Goal: Task Accomplishment & Management: Use online tool/utility

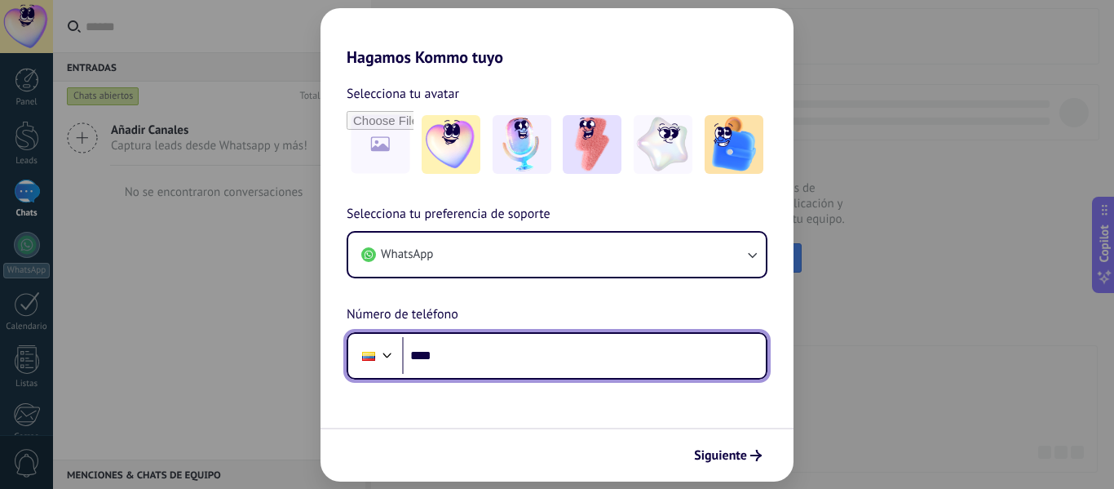
click at [540, 355] on input "****" at bounding box center [584, 356] width 364 height 38
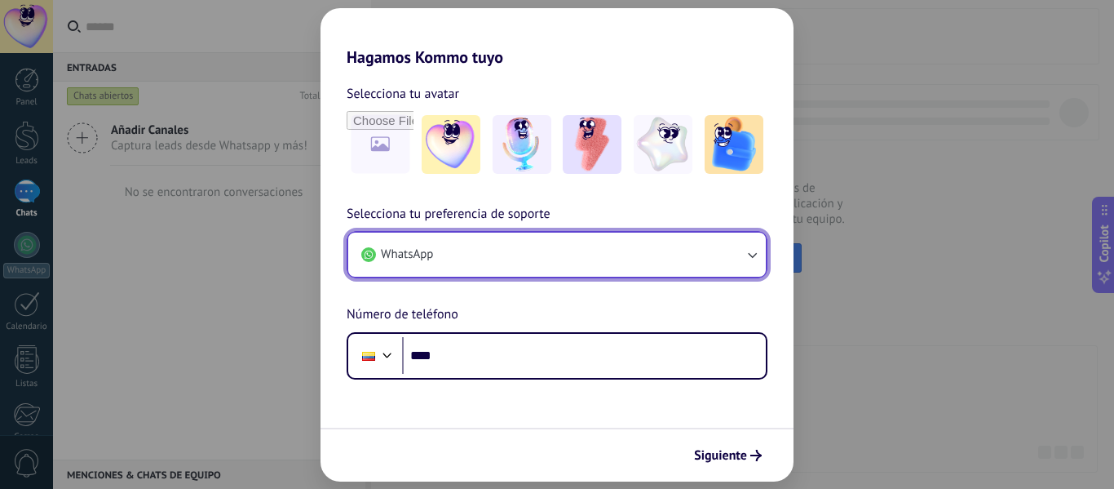
click at [755, 248] on icon "button" at bounding box center [752, 254] width 16 height 16
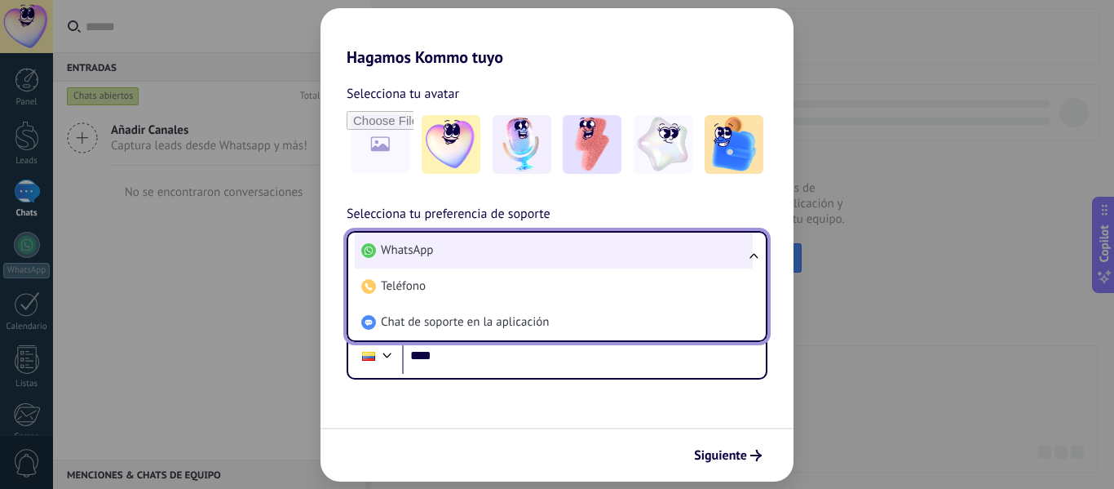
click at [399, 250] on span "WhatsApp" at bounding box center [407, 250] width 52 height 16
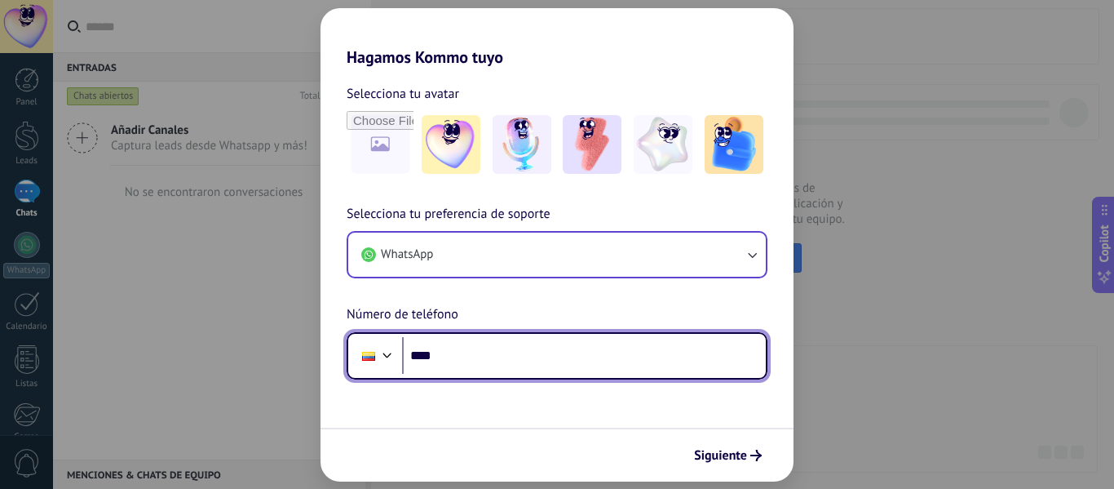
click at [569, 361] on input "****" at bounding box center [584, 356] width 364 height 38
type input "**********"
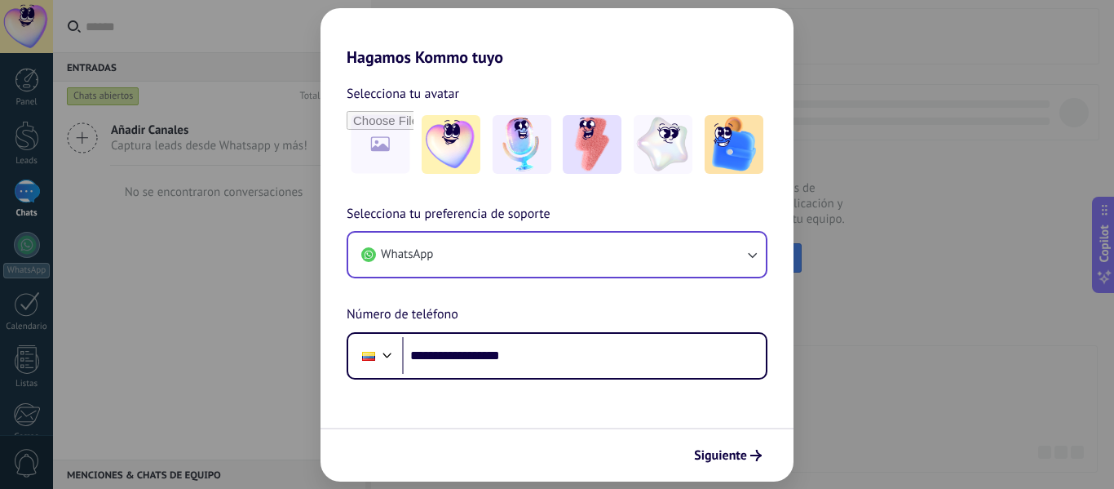
click at [746, 461] on span "Siguiente" at bounding box center [720, 454] width 53 height 11
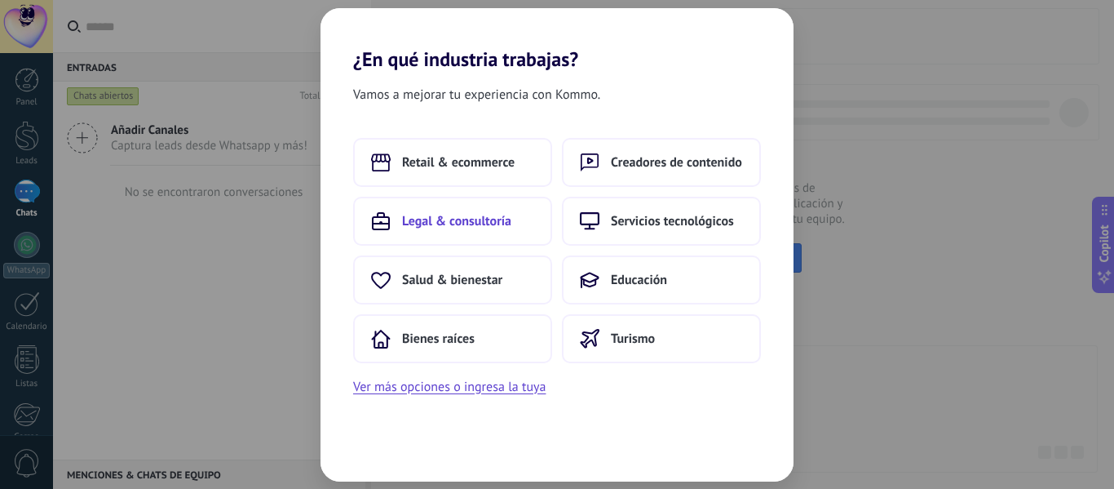
click at [509, 222] on span "Legal & consultoría" at bounding box center [456, 221] width 109 height 16
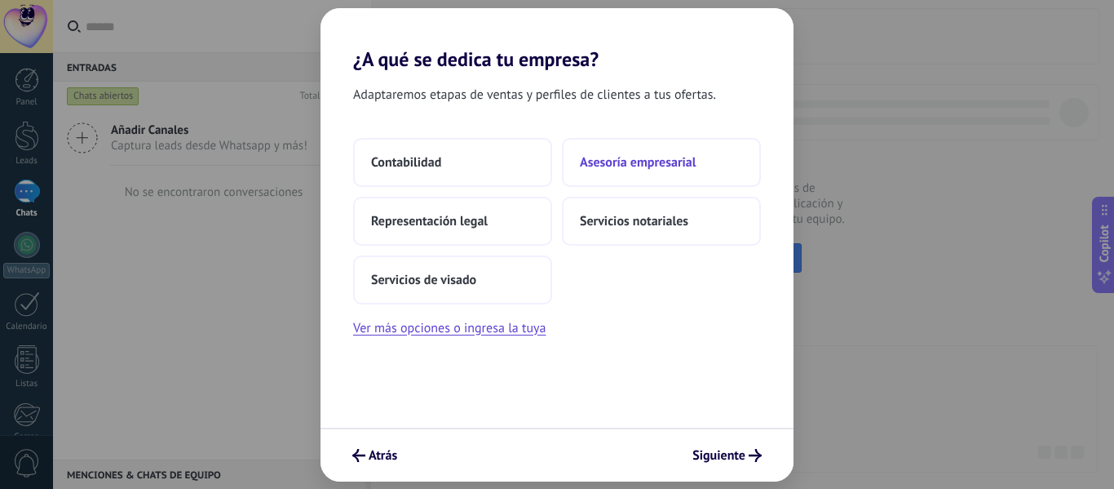
click at [654, 165] on span "Asesoría empresarial" at bounding box center [638, 162] width 116 height 16
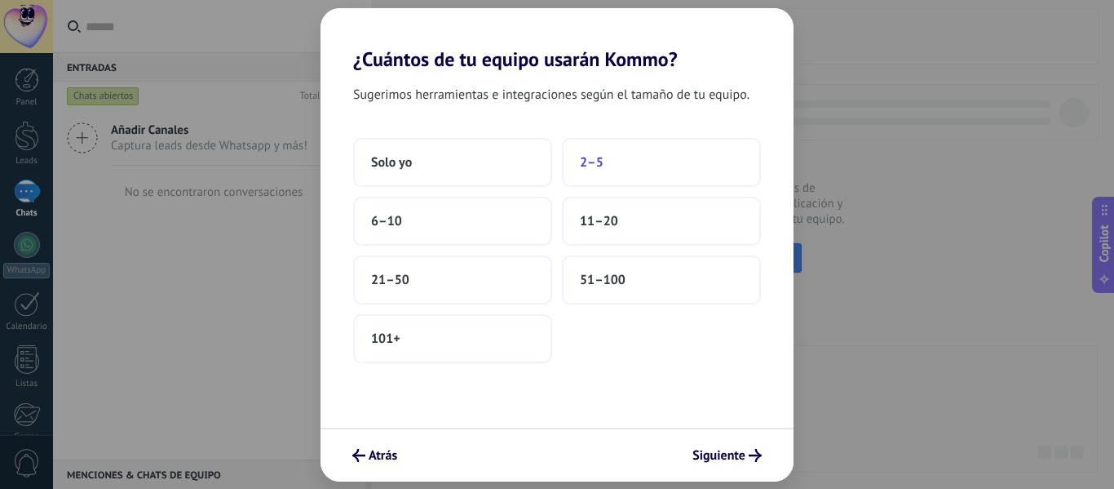
click at [651, 169] on button "2–5" at bounding box center [661, 162] width 199 height 49
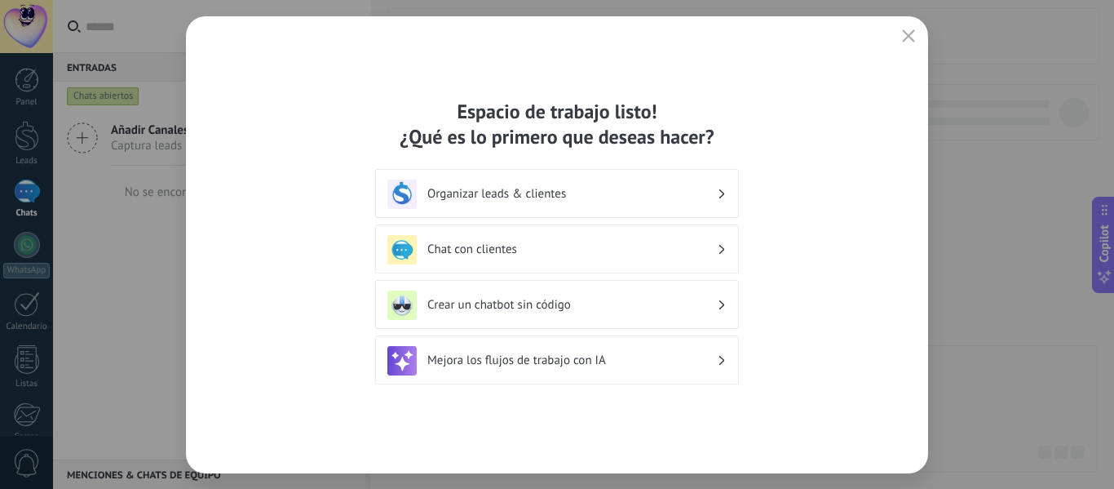
click at [670, 203] on div "Organizar leads & clientes" at bounding box center [556, 193] width 339 height 29
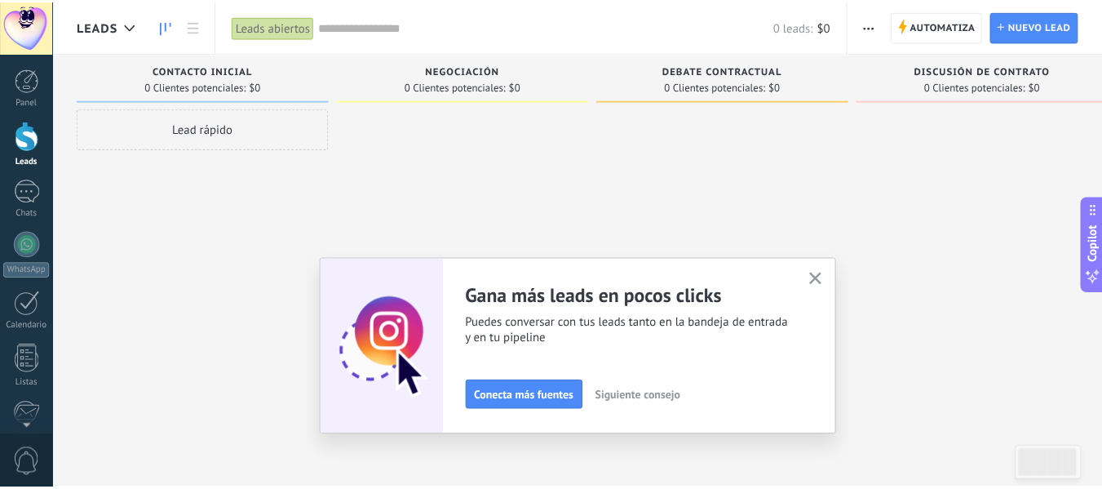
scroll to position [190, 0]
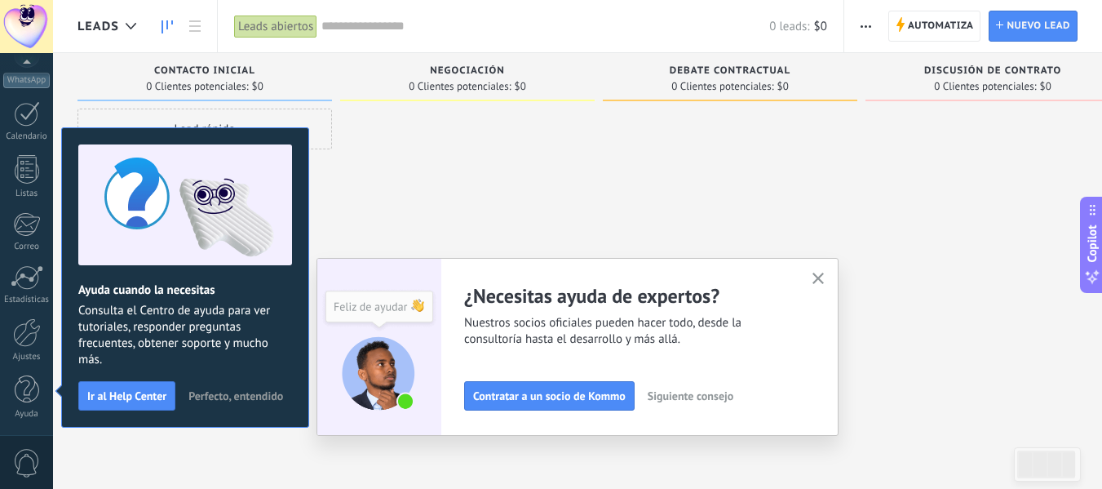
click at [825, 275] on icon "button" at bounding box center [818, 278] width 12 height 12
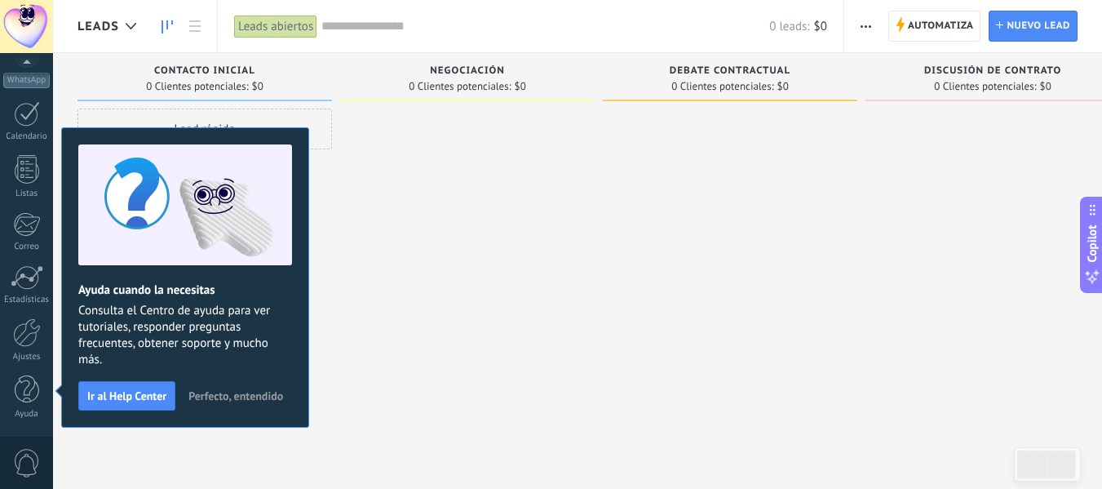
scroll to position [0, 0]
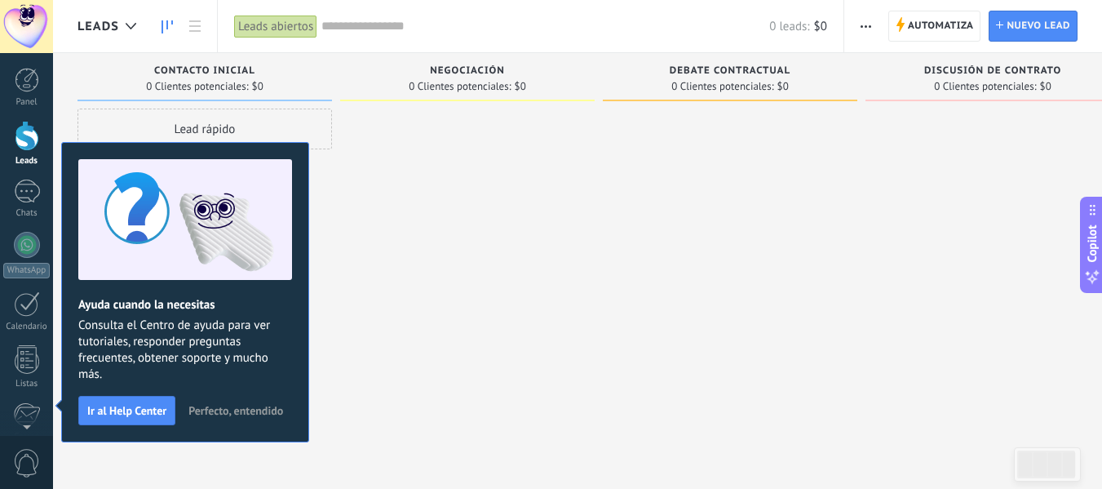
click at [223, 406] on span "Perfecto, entendido" at bounding box center [235, 410] width 95 height 11
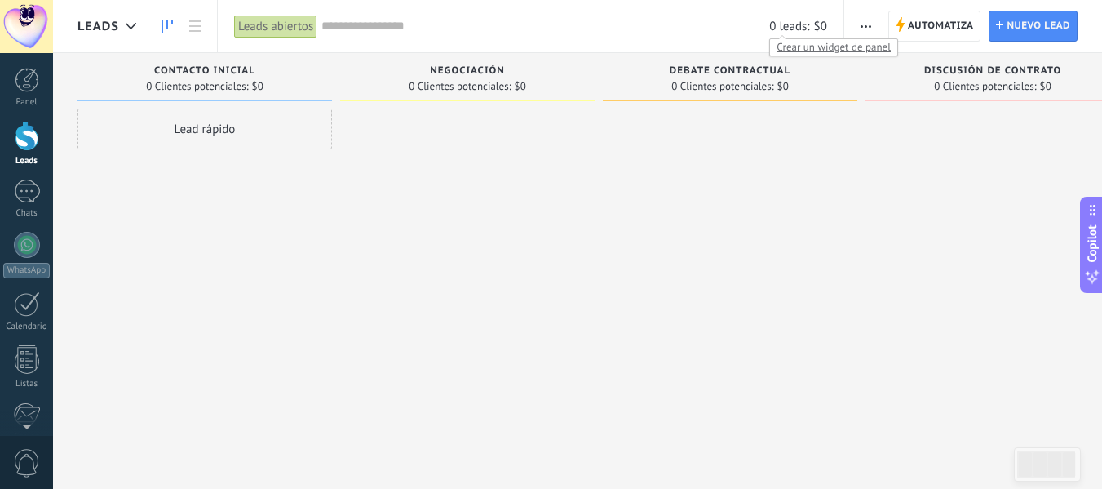
click at [803, 27] on span "0 leads:" at bounding box center [789, 26] width 40 height 15
click at [804, 48] on span "Crear un widget de panel" at bounding box center [833, 46] width 127 height 17
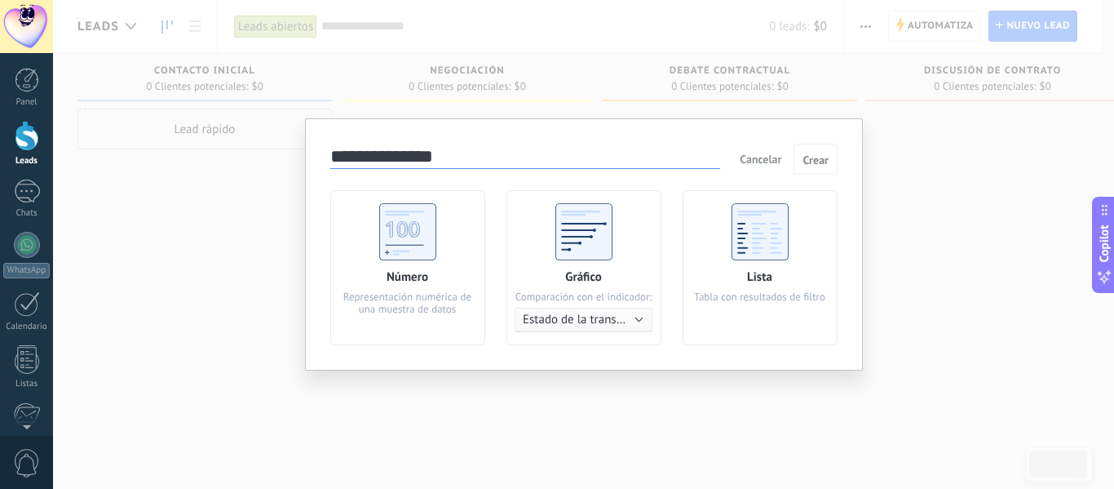
click at [644, 321] on span "Estado de la transacción" at bounding box center [586, 319] width 127 height 15
click at [644, 321] on span "Estado de la transacción" at bounding box center [584, 319] width 159 height 15
click at [914, 231] on div "**********" at bounding box center [583, 244] width 1061 height 489
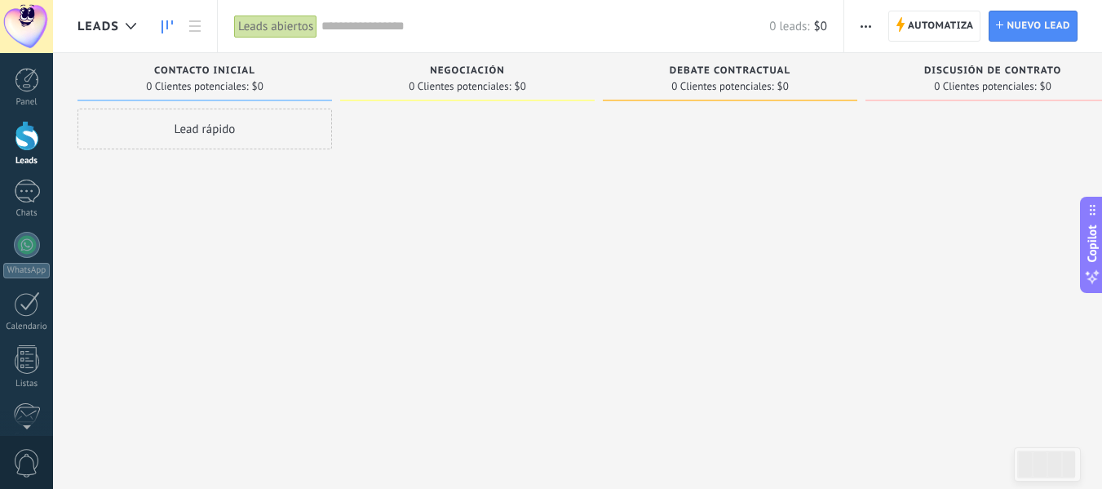
click at [823, 23] on span "$0" at bounding box center [820, 26] width 13 height 15
click at [127, 29] on icon at bounding box center [131, 26] width 11 height 7
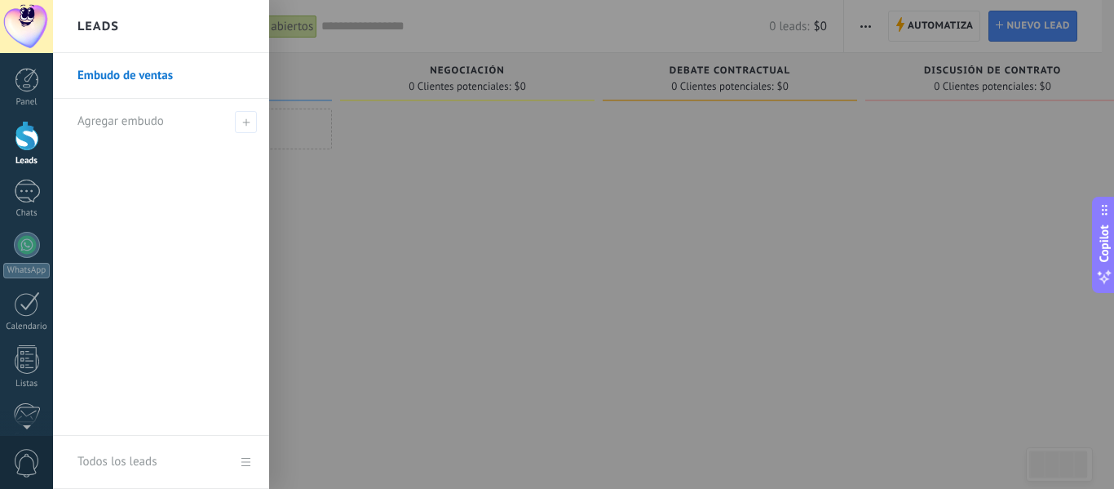
click at [498, 174] on div at bounding box center [610, 244] width 1114 height 489
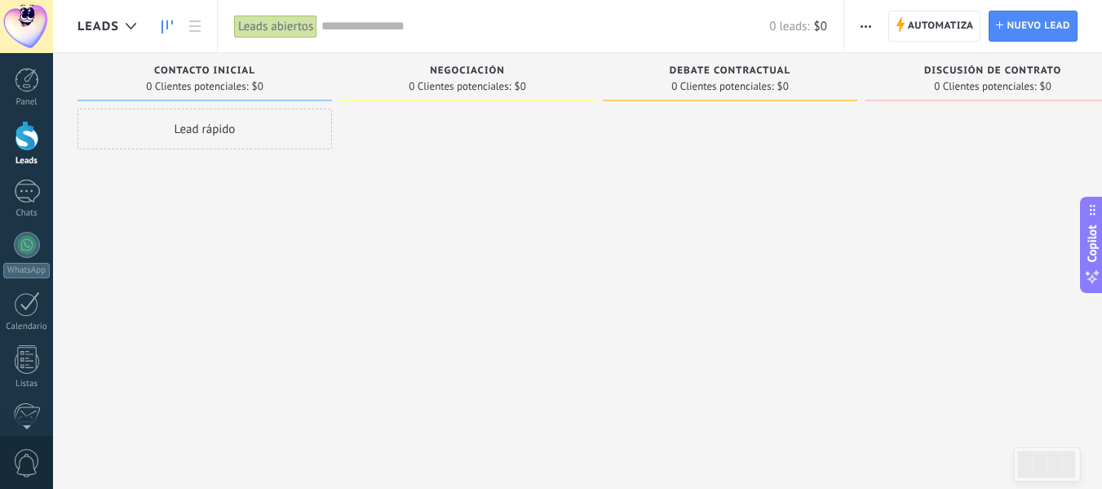
click at [865, 24] on span "button" at bounding box center [866, 26] width 11 height 31
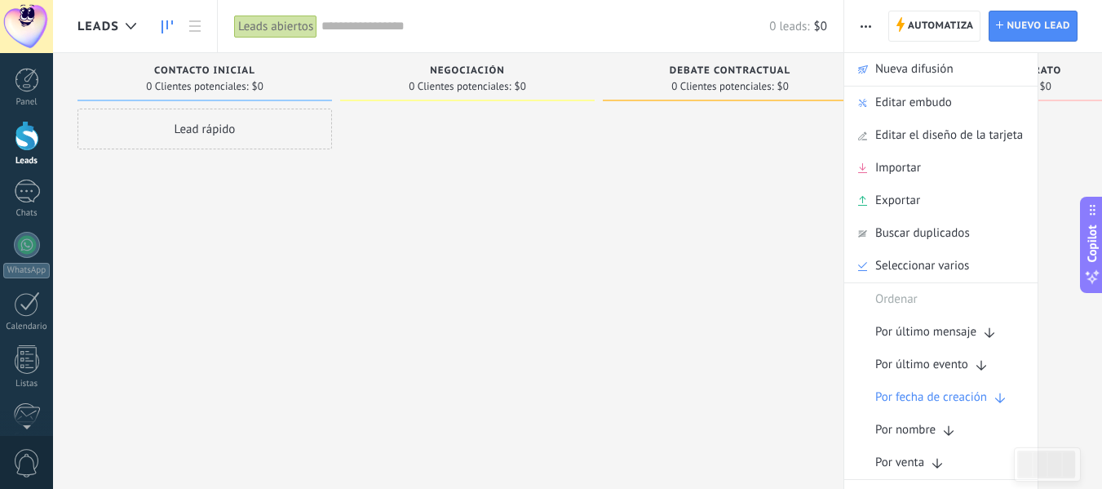
click at [733, 205] on div at bounding box center [730, 246] width 254 height 276
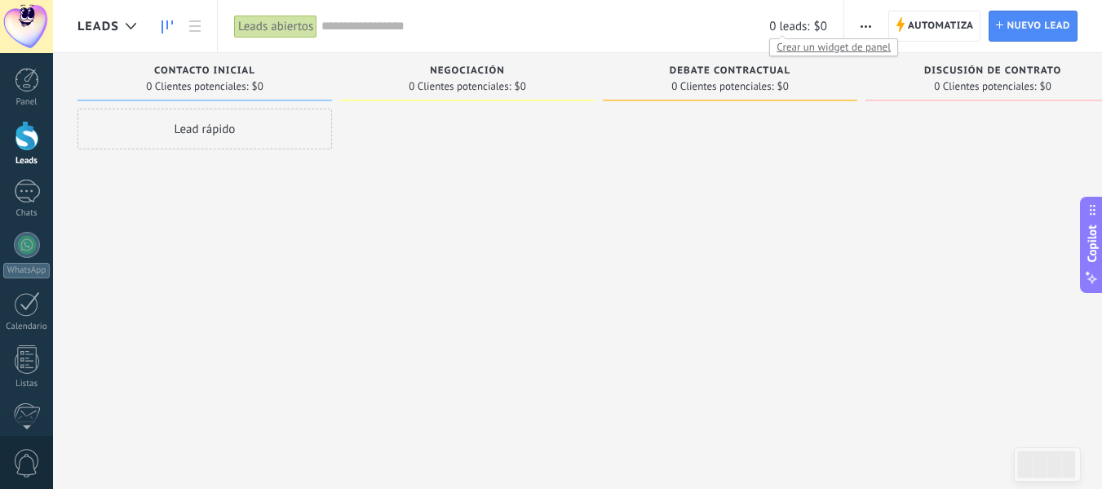
click at [783, 24] on span "0 leads:" at bounding box center [789, 26] width 40 height 15
click at [825, 29] on span "$0" at bounding box center [820, 26] width 13 height 15
click at [793, 26] on span "0 leads:" at bounding box center [789, 26] width 40 height 15
click at [798, 46] on span "Crear un widget de panel" at bounding box center [833, 46] width 127 height 17
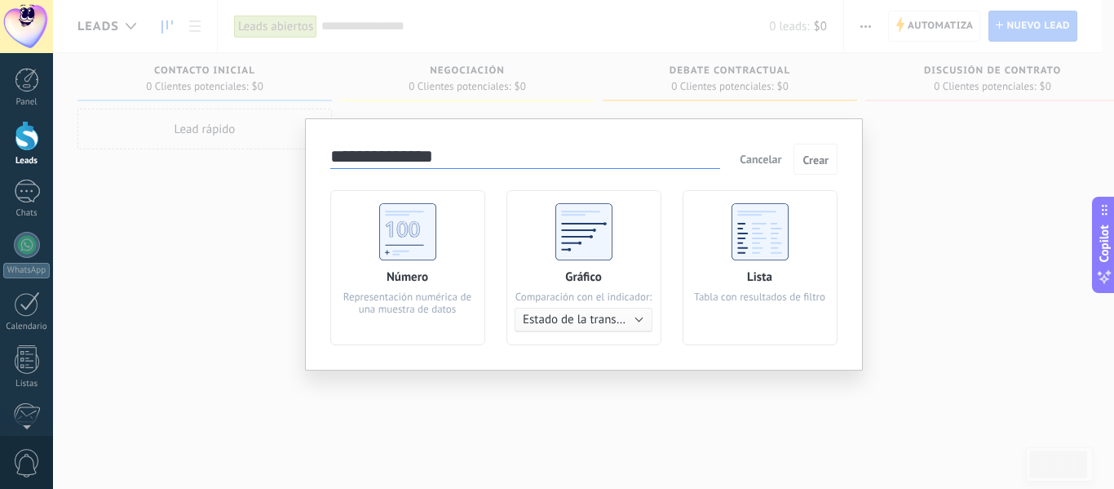
click at [423, 240] on use at bounding box center [407, 231] width 57 height 57
click at [769, 237] on use at bounding box center [760, 231] width 57 height 57
click at [818, 166] on span "Crear" at bounding box center [816, 159] width 26 height 11
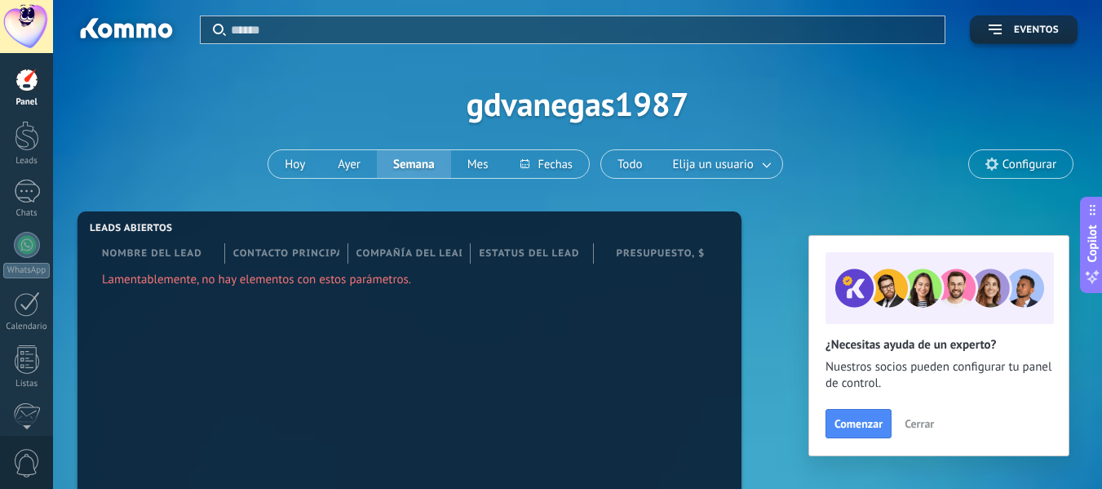
click at [28, 28] on div at bounding box center [26, 26] width 53 height 53
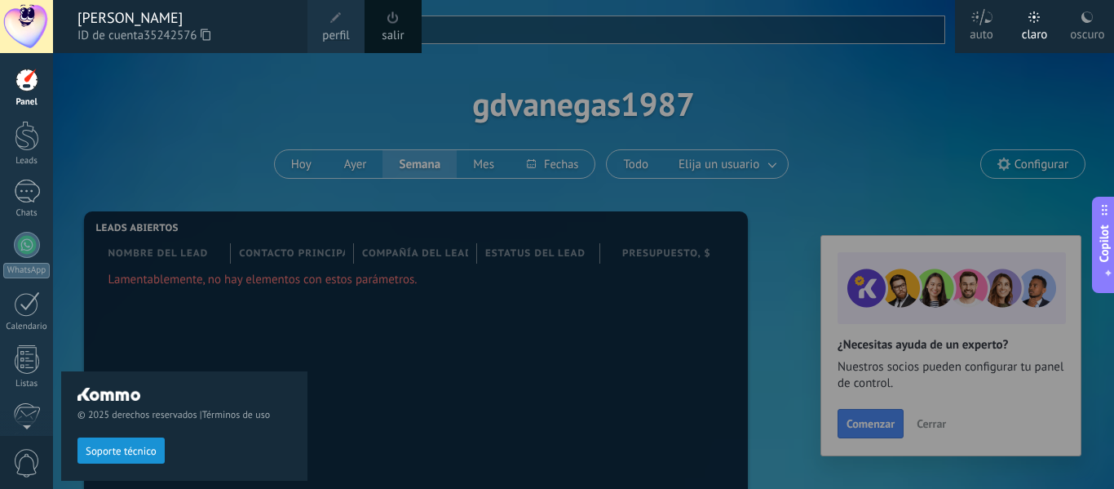
click at [12, 33] on div at bounding box center [26, 26] width 53 height 53
